Goal: Information Seeking & Learning: Understand process/instructions

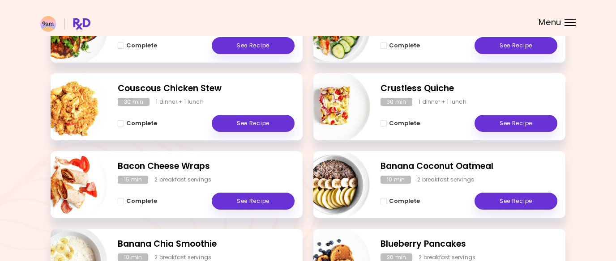
scroll to position [371, 0]
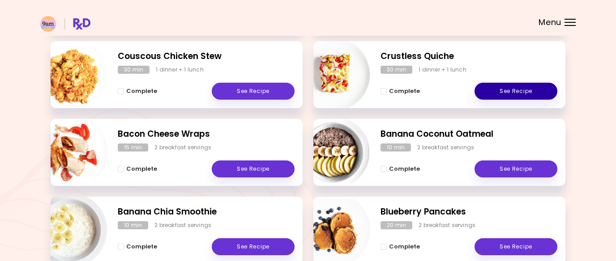
click at [494, 86] on link "See Recipe" at bounding box center [516, 91] width 83 height 17
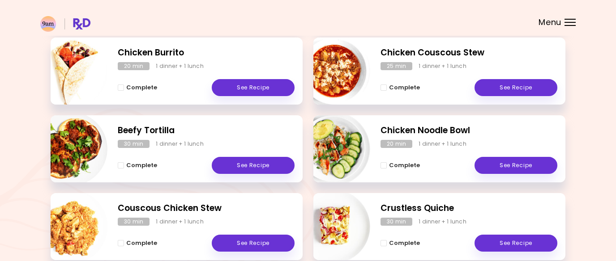
scroll to position [220, 0]
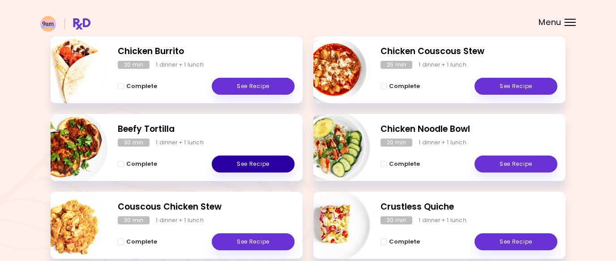
click at [243, 166] on link "See Recipe" at bounding box center [253, 164] width 83 height 17
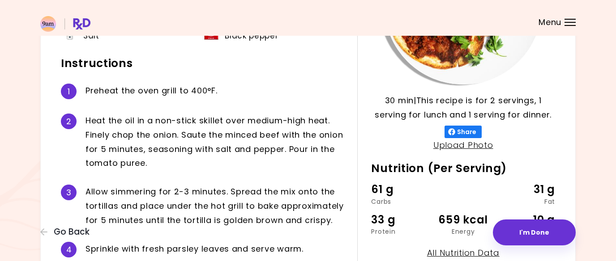
scroll to position [237, 0]
